Goal: Transaction & Acquisition: Purchase product/service

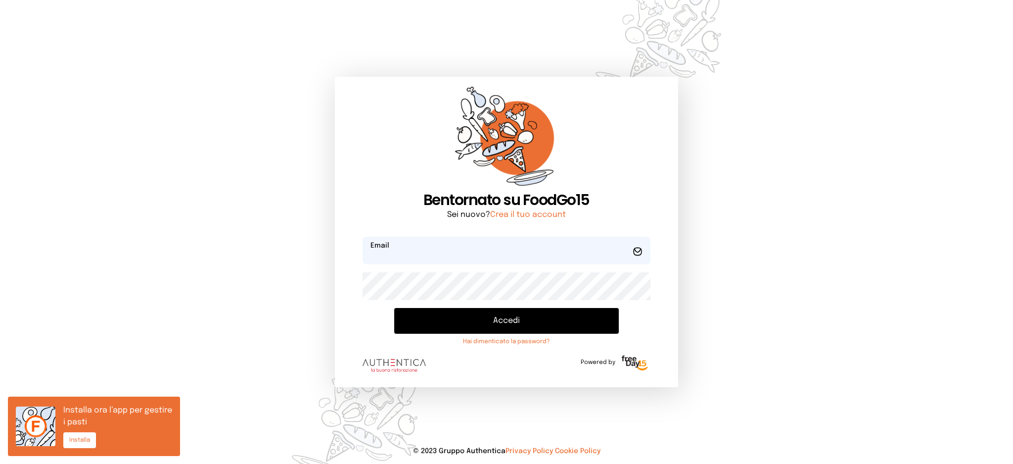
type input "**********"
click at [492, 321] on button "Accedi" at bounding box center [506, 321] width 224 height 26
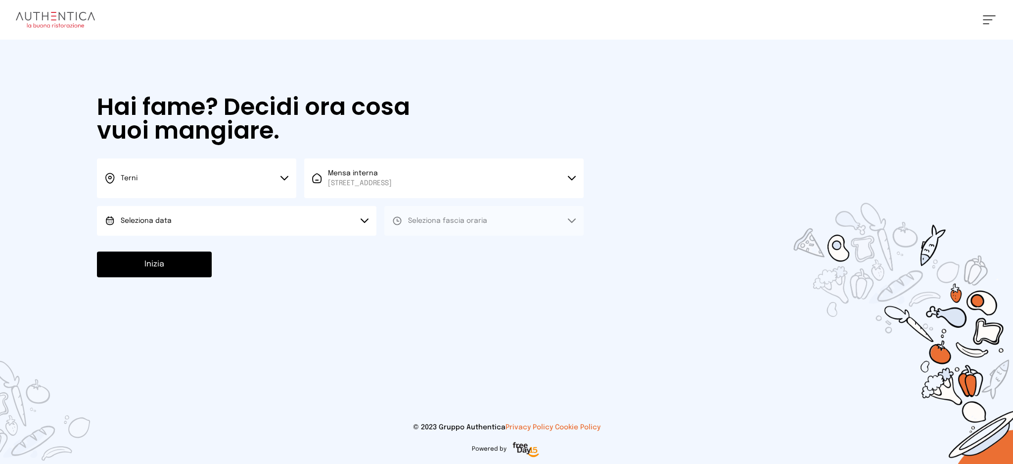
click at [296, 231] on button "Seleziona data" at bounding box center [237, 221] width 280 height 30
click at [297, 244] on li "[DATE], [DATE]" at bounding box center [237, 249] width 280 height 26
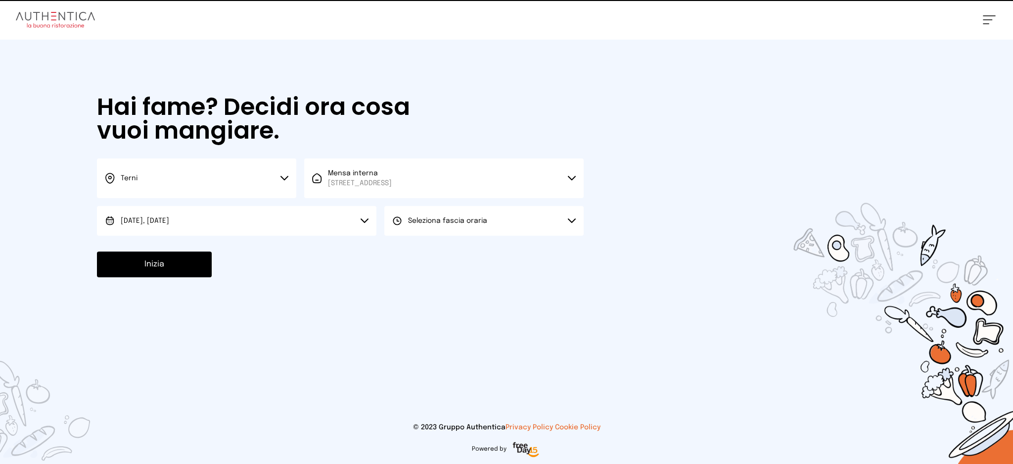
click at [441, 223] on span "Seleziona fascia oraria" at bounding box center [447, 220] width 79 height 7
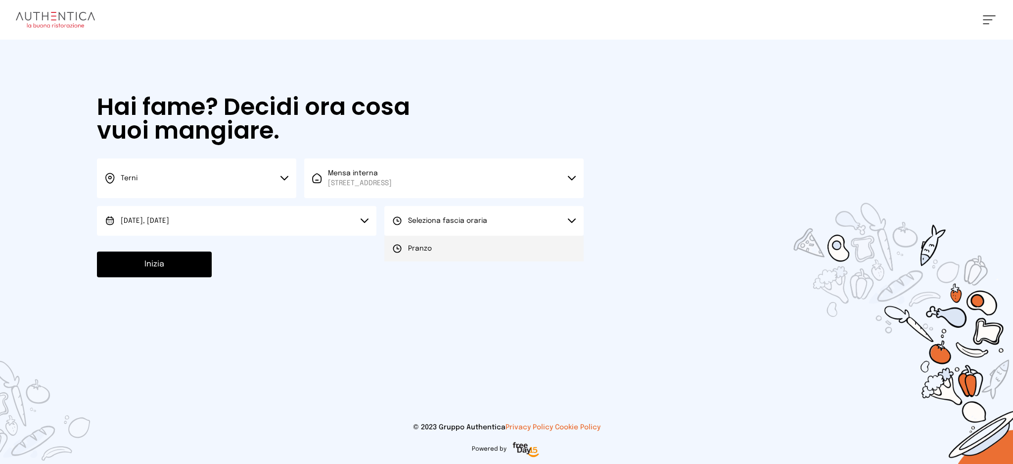
click at [444, 248] on li "Pranzo" at bounding box center [483, 249] width 199 height 26
click at [200, 274] on button "Inizia" at bounding box center [154, 264] width 115 height 26
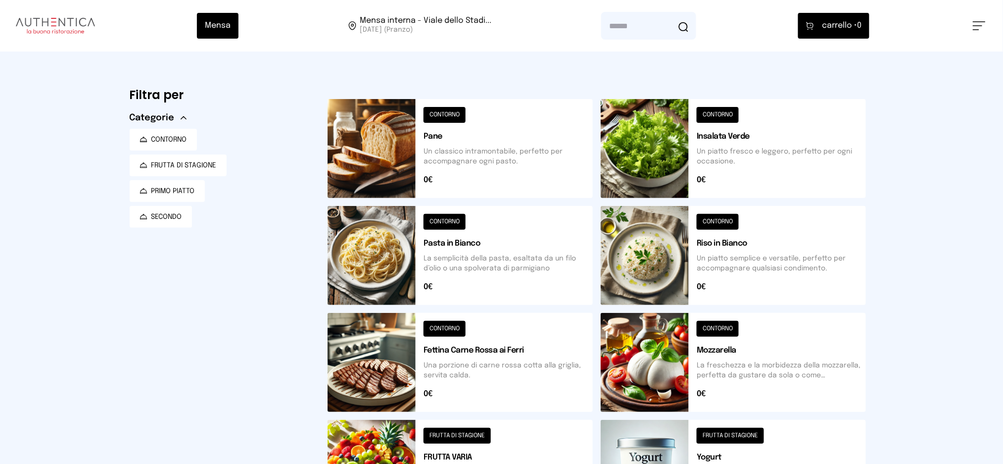
click at [491, 260] on button at bounding box center [460, 255] width 265 height 99
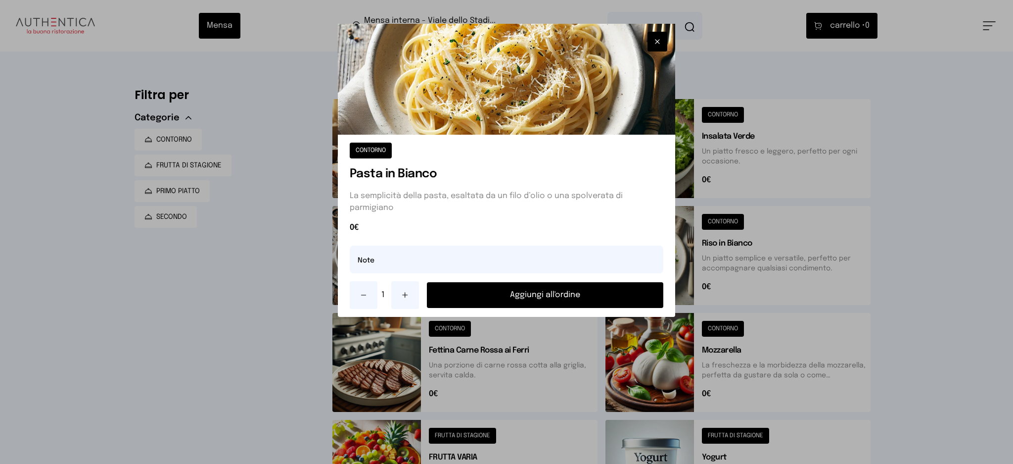
click at [576, 292] on button "Aggiungi all'ordine" at bounding box center [545, 295] width 237 height 26
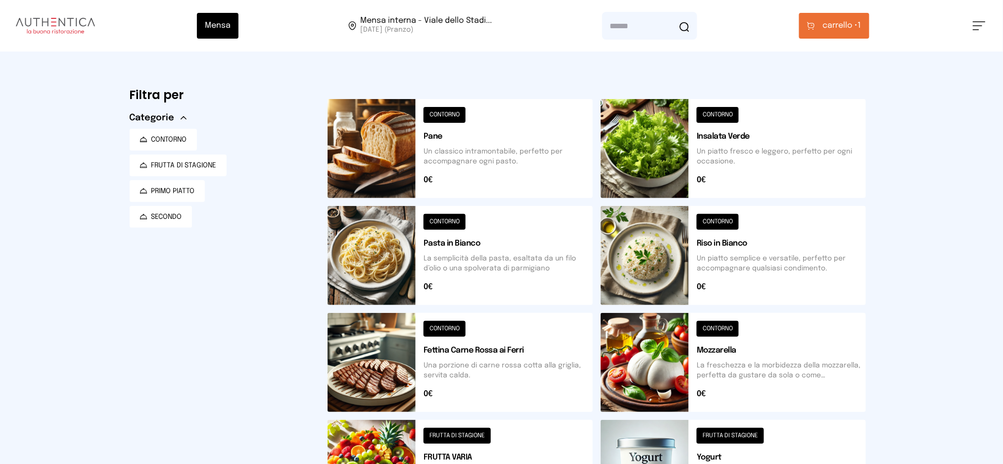
click at [853, 30] on span "carrello •" at bounding box center [840, 26] width 35 height 12
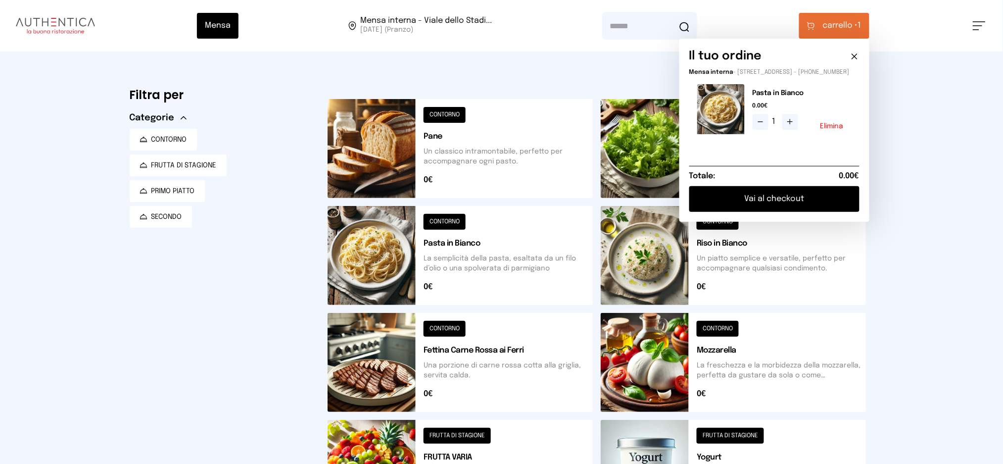
click at [809, 200] on button "Vai al checkout" at bounding box center [774, 199] width 170 height 26
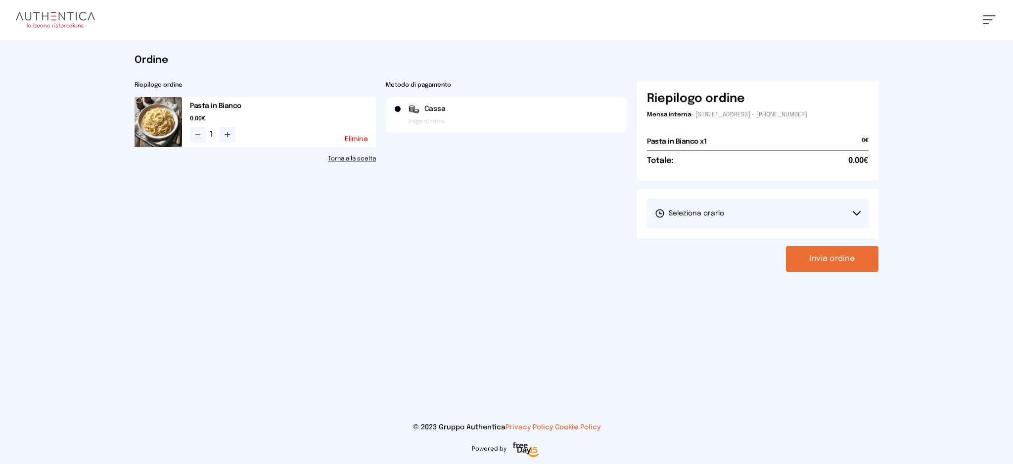
click at [753, 216] on button "Seleziona orario" at bounding box center [758, 213] width 222 height 30
click at [750, 235] on li "1° Turno (13:00 - 15:00)" at bounding box center [758, 241] width 222 height 26
click at [800, 252] on button "Invia ordine" at bounding box center [832, 259] width 93 height 26
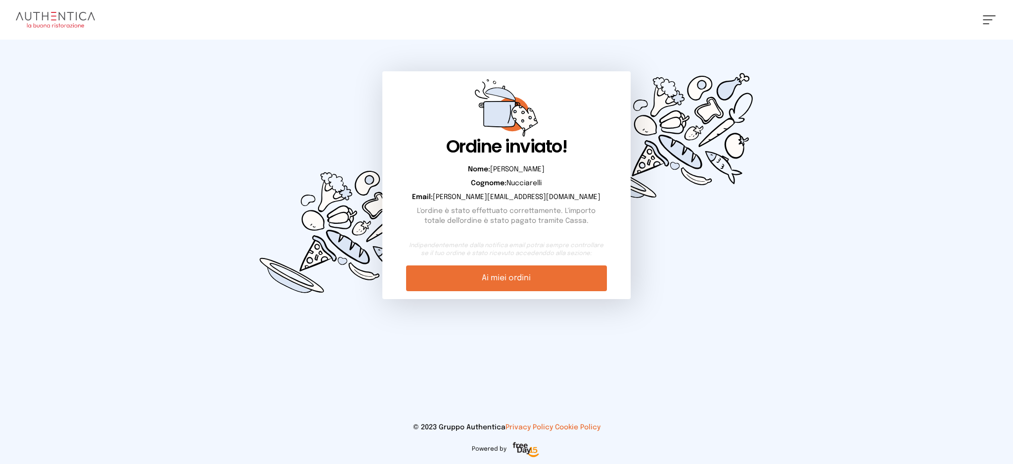
click at [463, 272] on link "Ai miei ordini" at bounding box center [506, 278] width 200 height 26
